Goal: Transaction & Acquisition: Purchase product/service

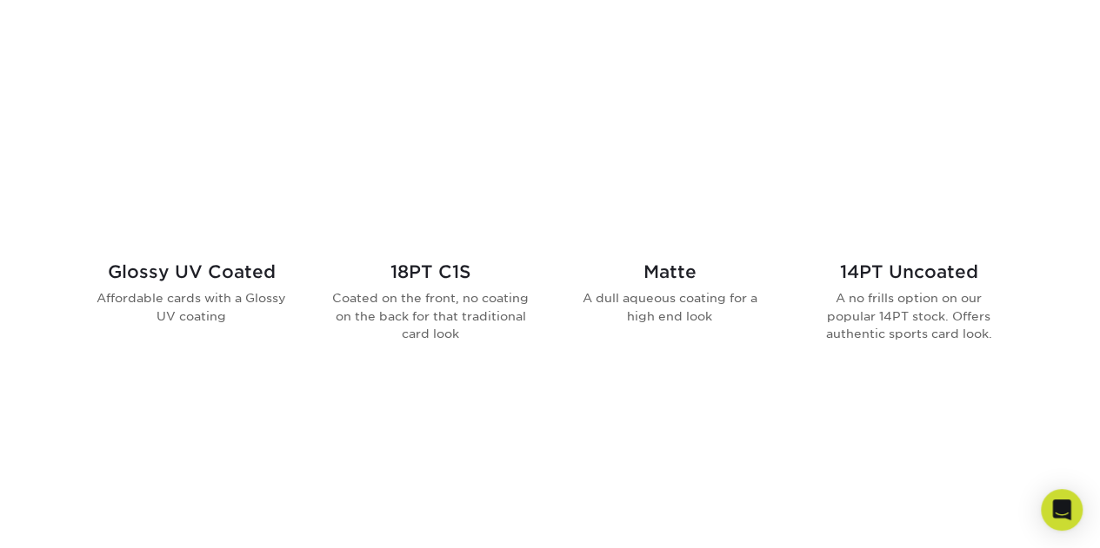
scroll to position [894, 0]
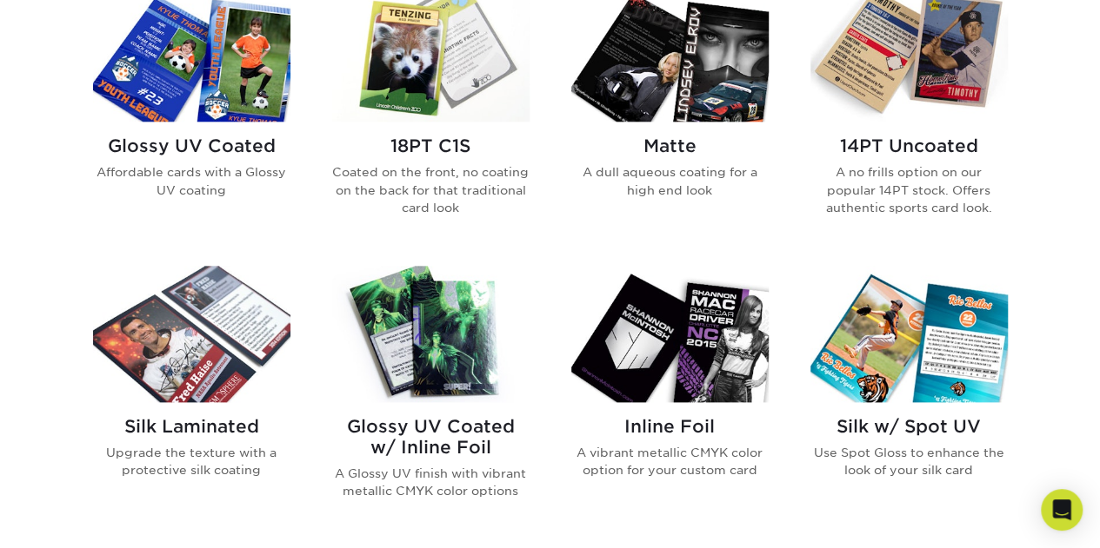
click at [934, 63] on img at bounding box center [908, 53] width 197 height 136
